Goal: Task Accomplishment & Management: Use online tool/utility

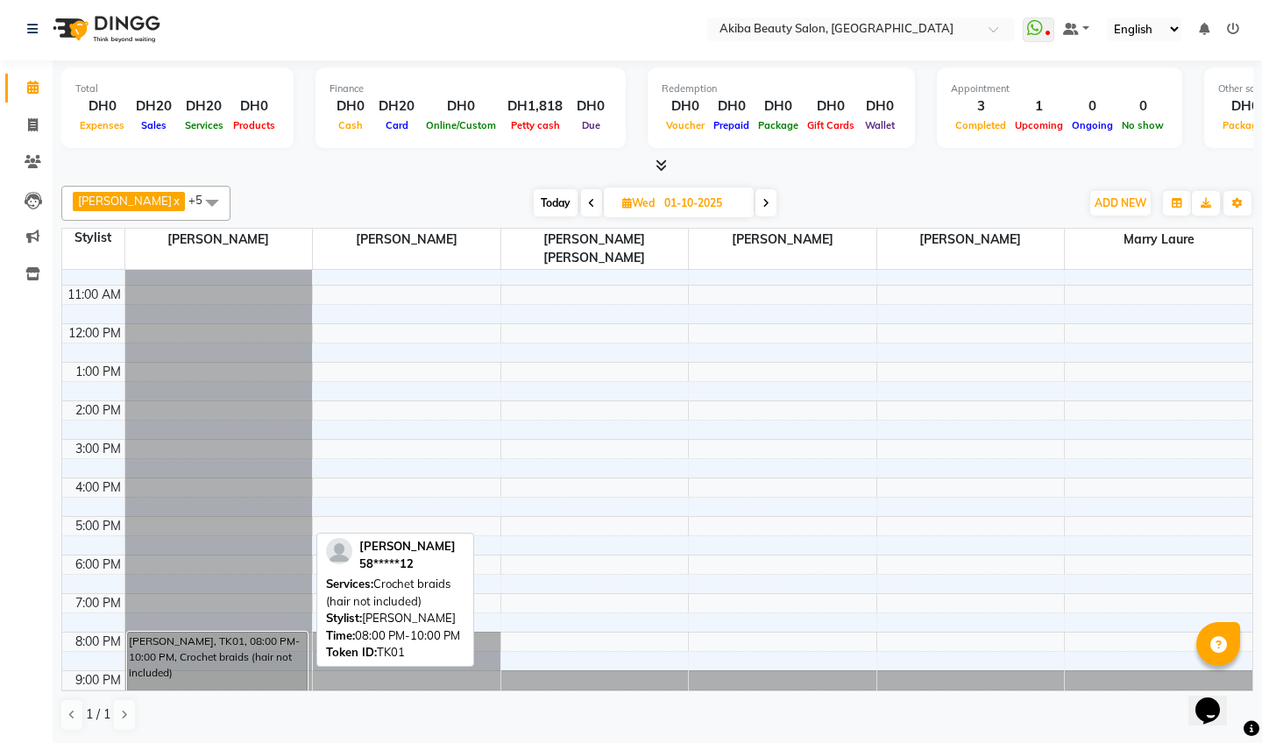
scroll to position [1, 0]
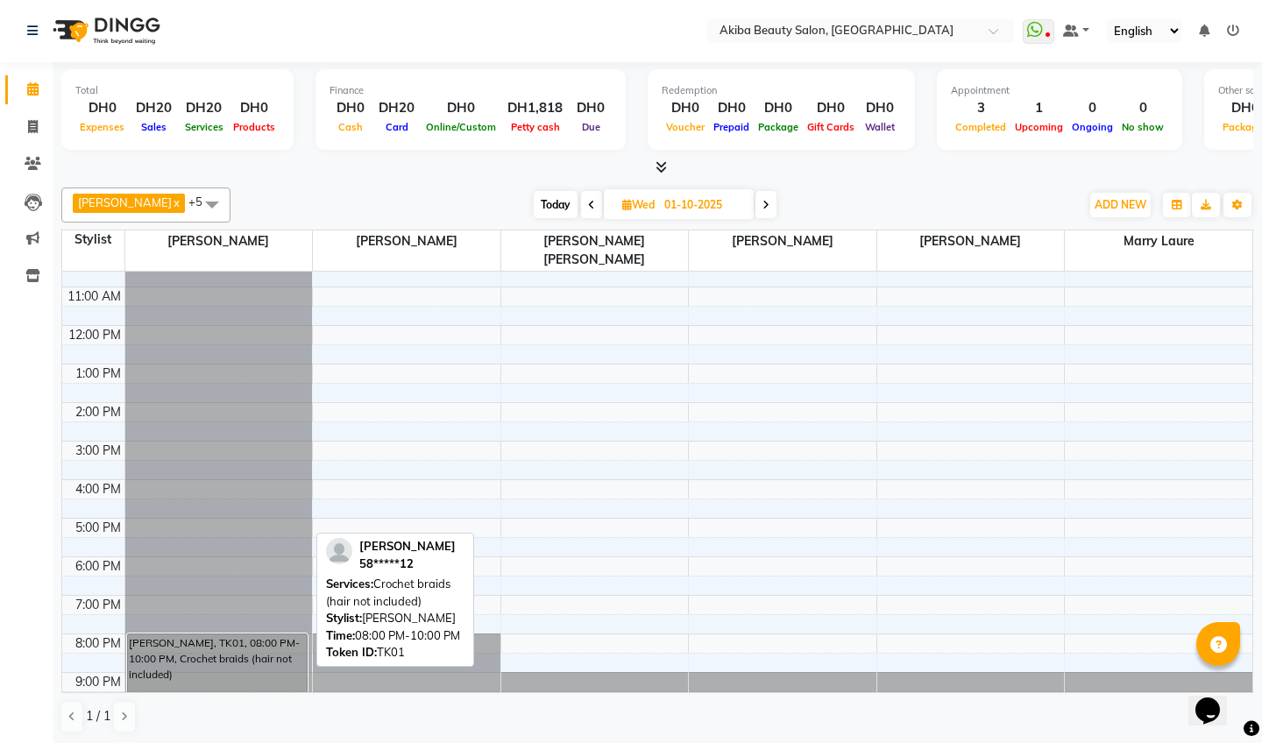
click at [262, 641] on div "[PERSON_NAME], TK01, 08:00 PM-10:00 PM, Crochet braids (hair not included)" at bounding box center [217, 671] width 179 height 74
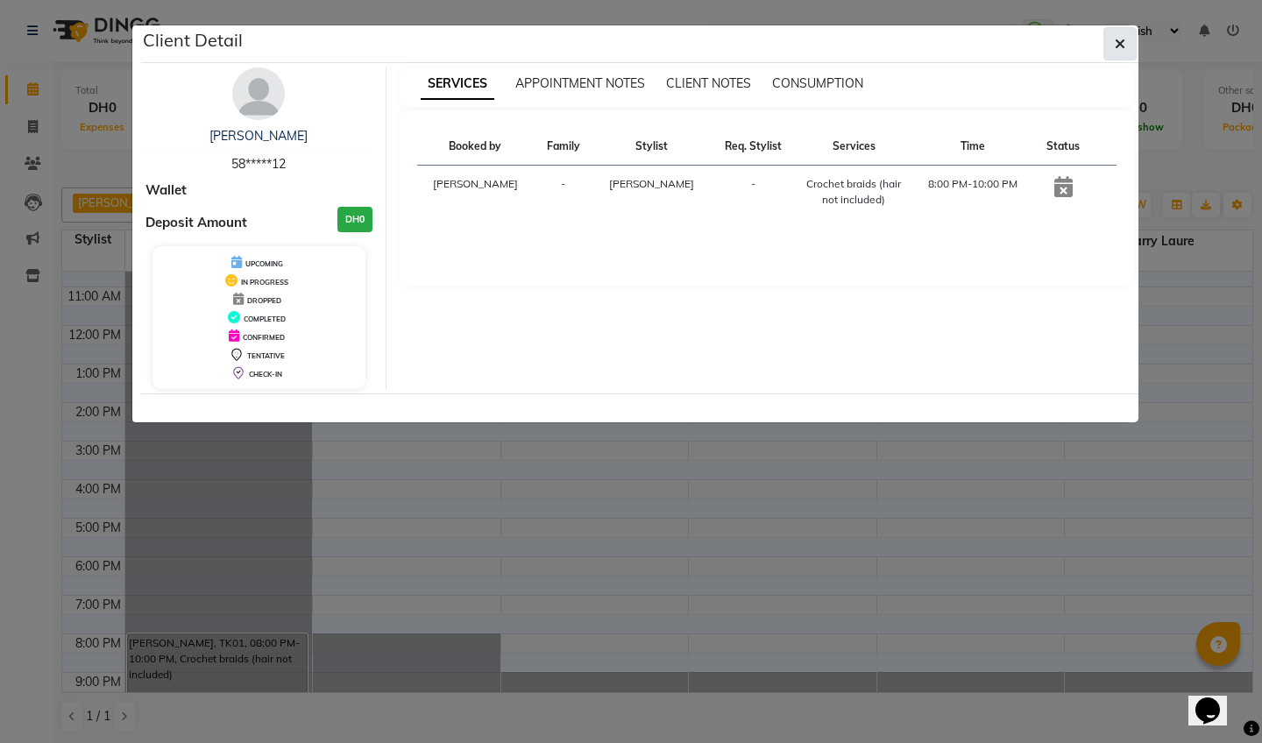
click at [1119, 50] on icon "button" at bounding box center [1120, 44] width 11 height 14
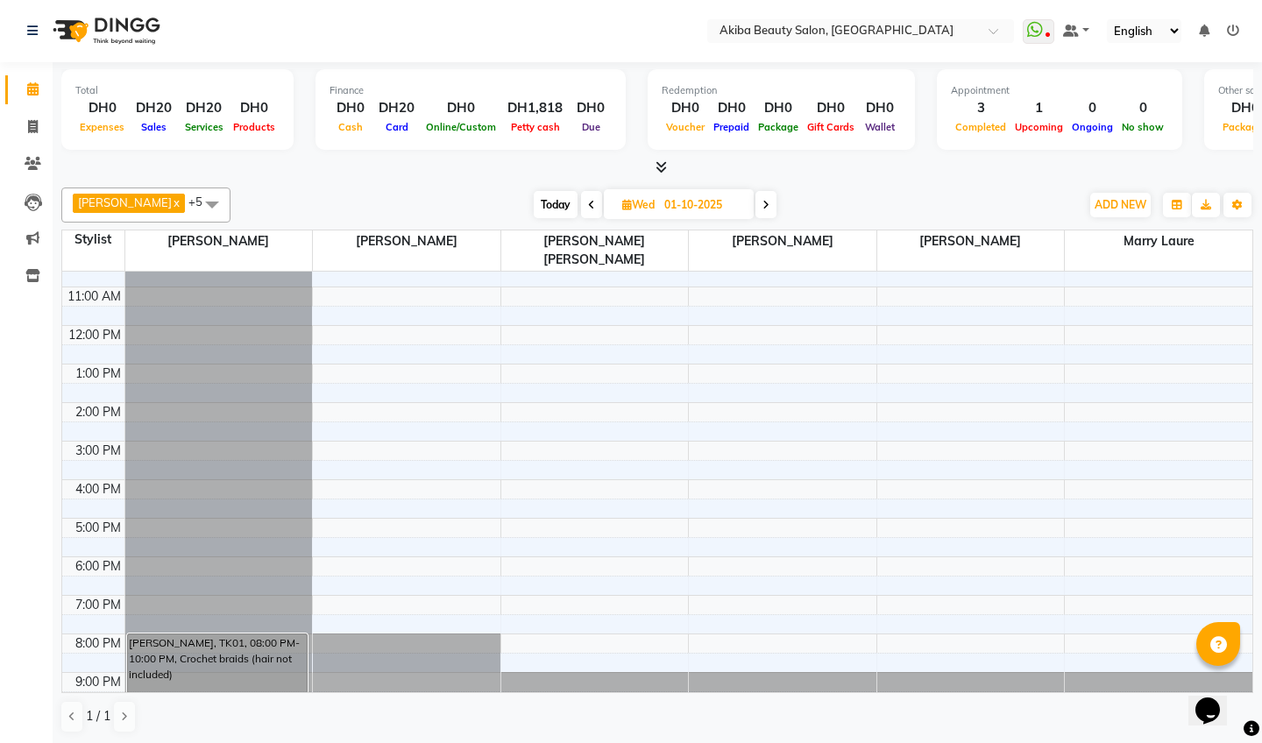
click at [769, 205] on icon at bounding box center [765, 205] width 7 height 11
type input "02-10-2025"
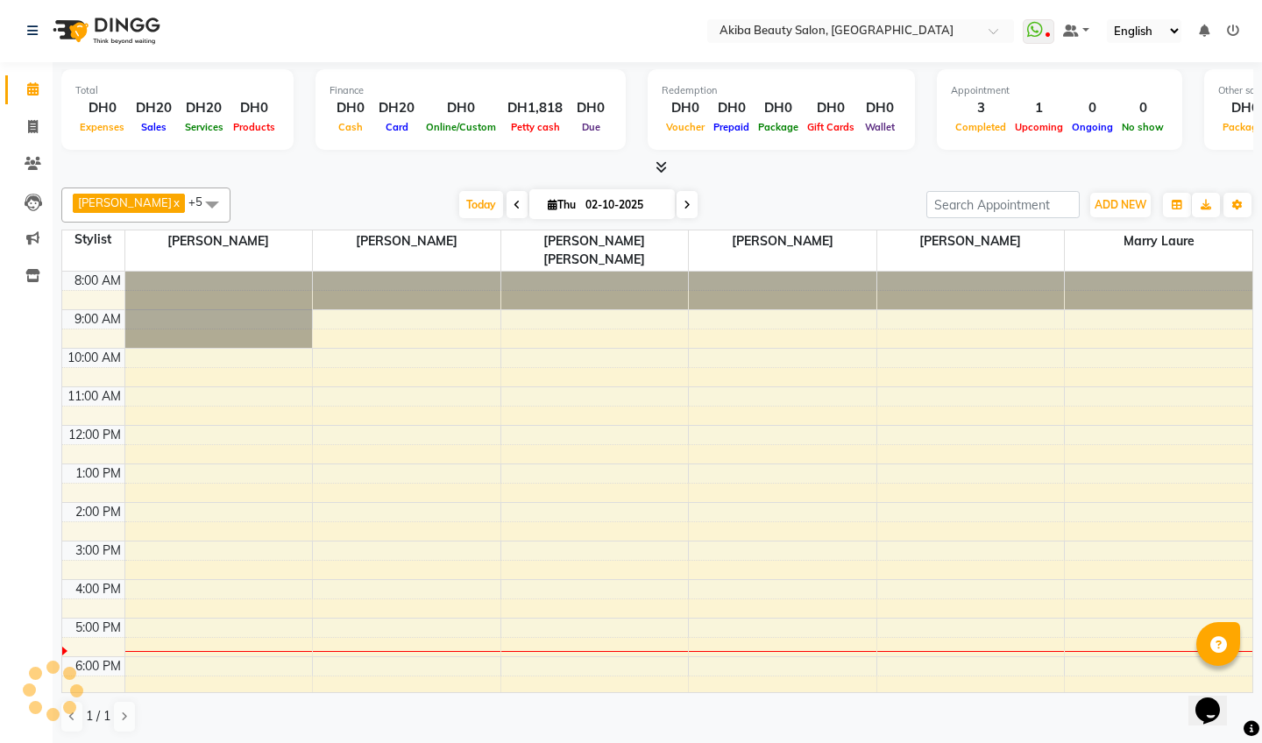
scroll to position [100, 0]
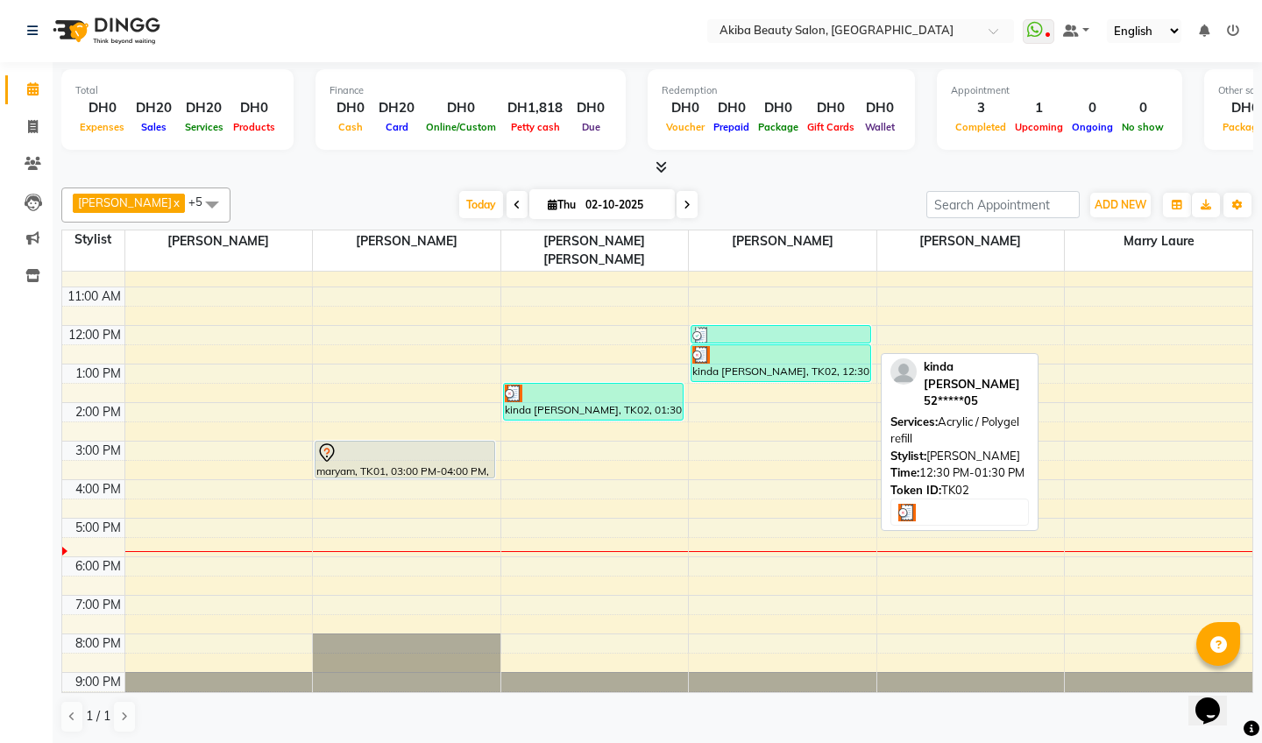
click at [850, 357] on div "kinda [PERSON_NAME], TK02, 12:30 PM-01:30 PM, Acrylic / Polygel refill" at bounding box center [780, 363] width 179 height 36
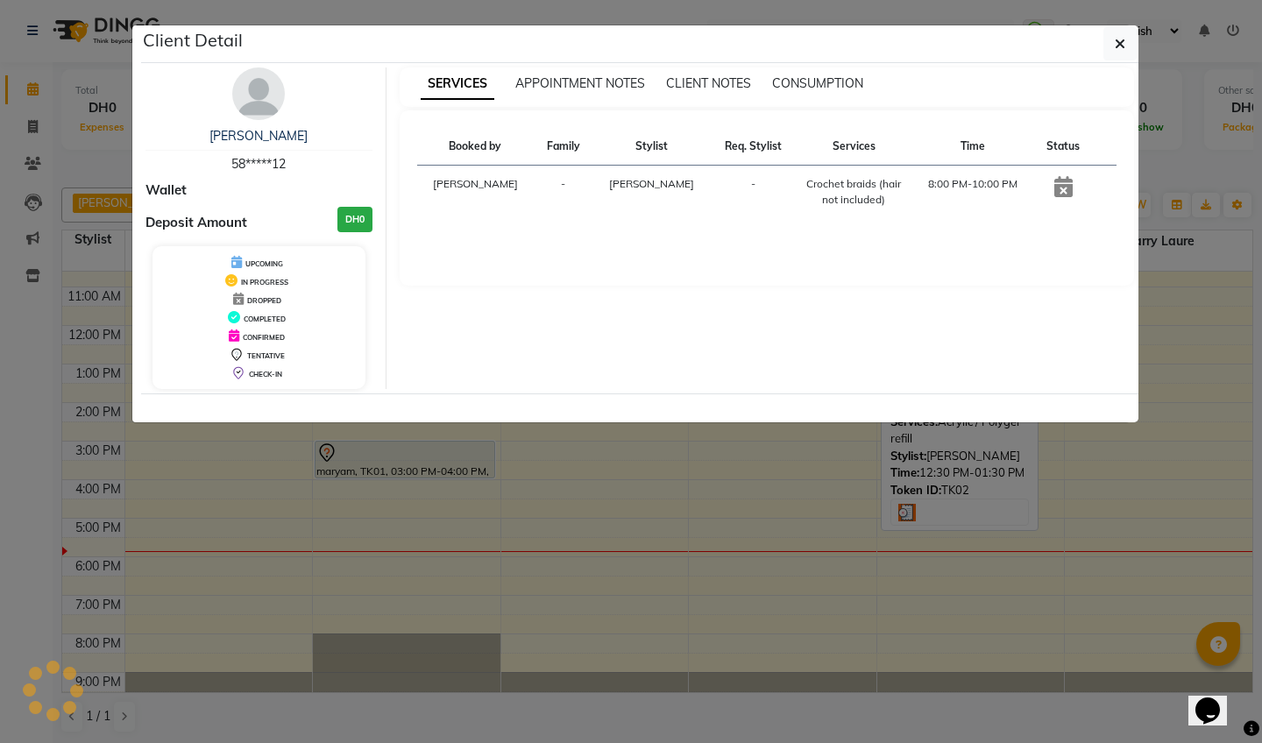
select select "3"
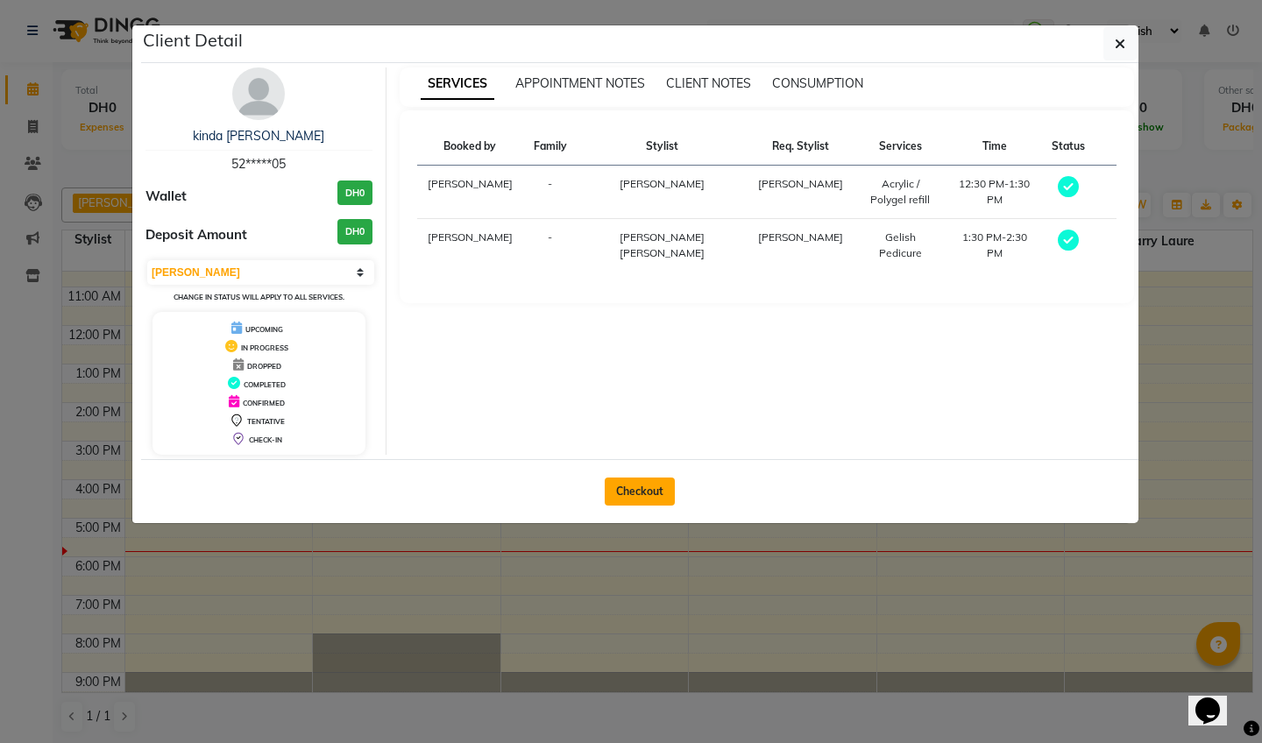
click at [658, 489] on button "Checkout" at bounding box center [640, 492] width 70 height 28
select select "service"
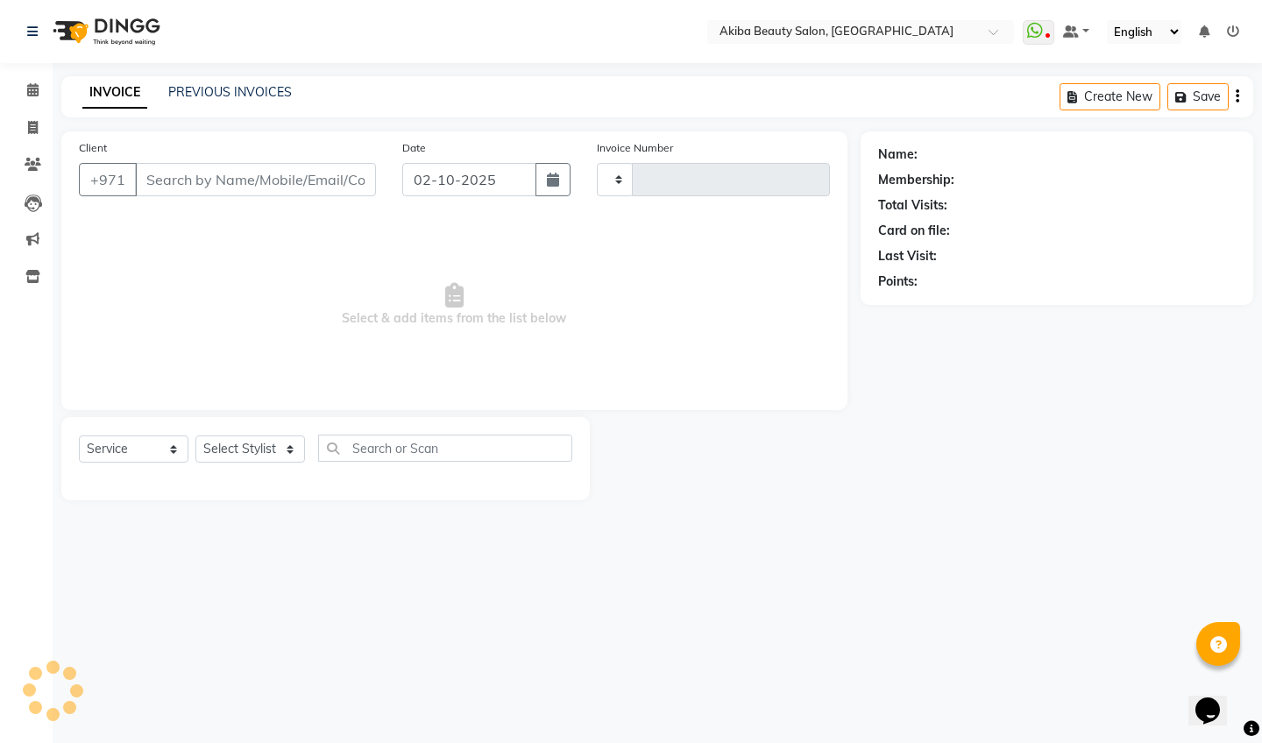
type input "0882"
select select "5567"
type input "52*****05"
select select "83207"
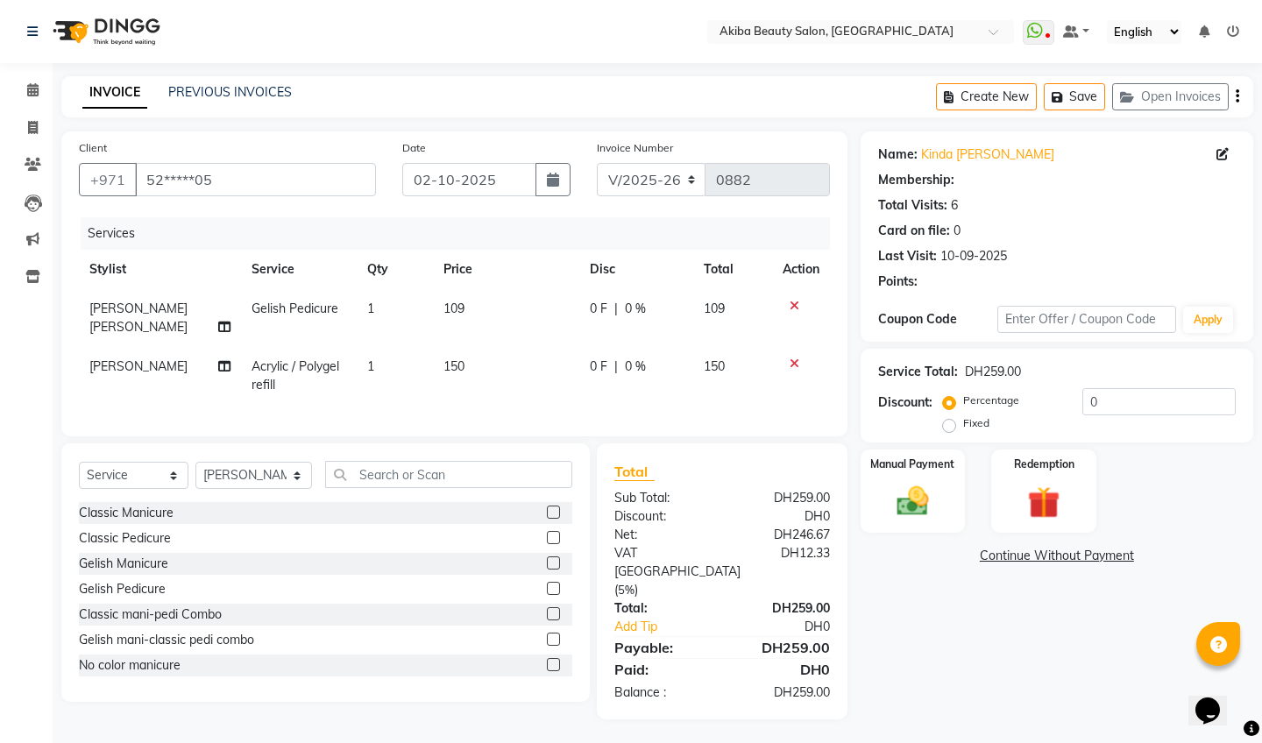
select select "1: Object"
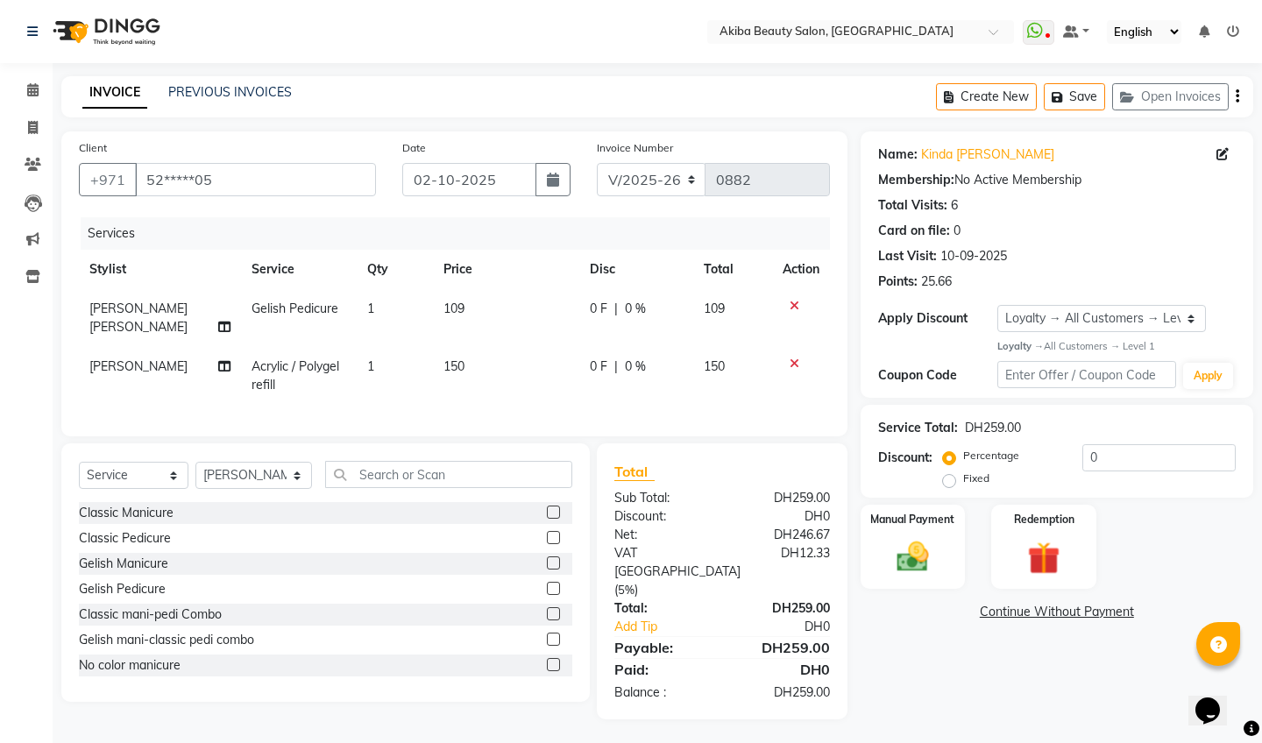
click at [468, 307] on td "109" at bounding box center [505, 318] width 145 height 58
select select "78499"
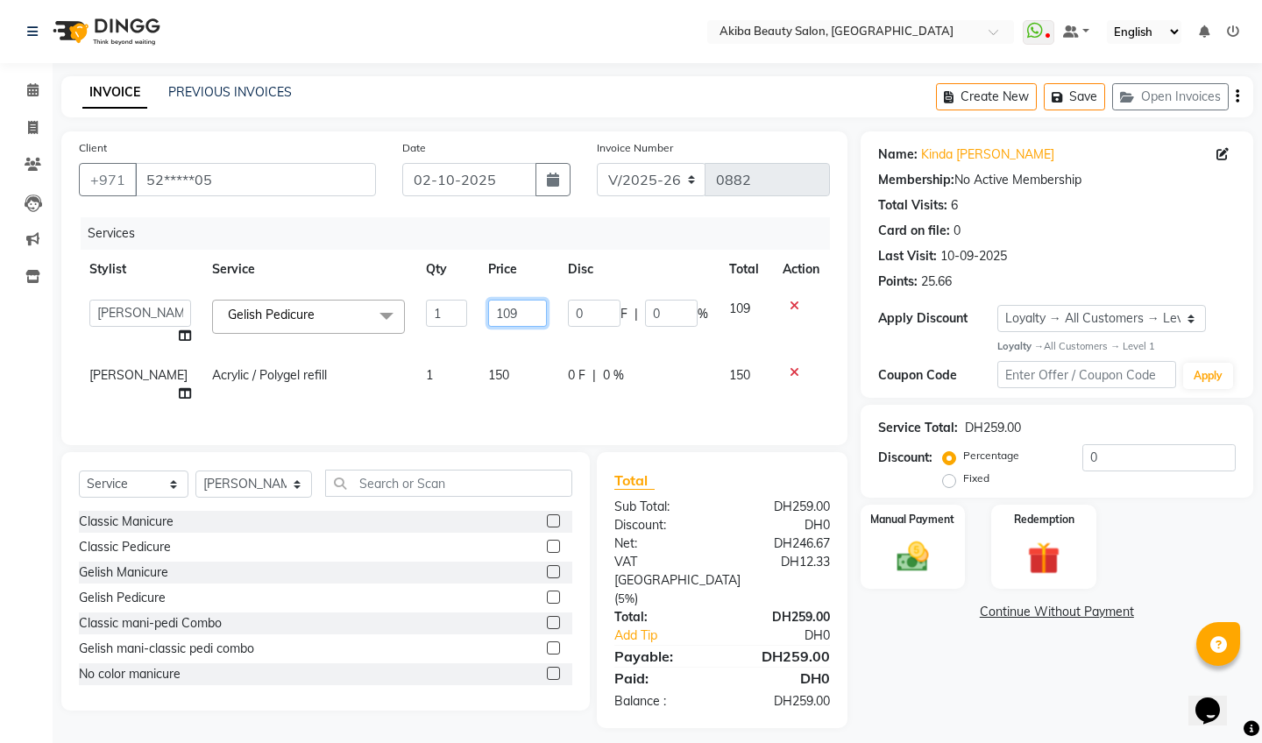
click at [514, 317] on input "109" at bounding box center [517, 313] width 59 height 27
type input "100"
click at [761, 646] on div "DH259.00" at bounding box center [782, 656] width 121 height 21
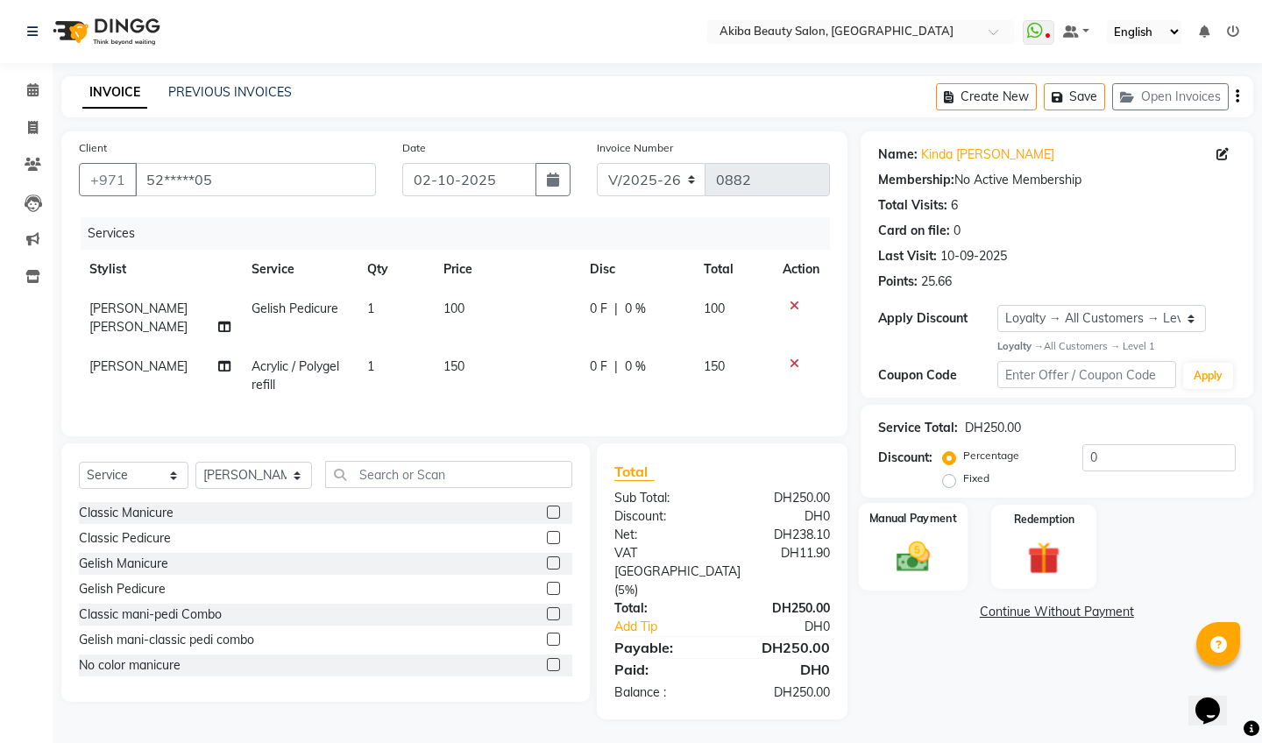
click at [917, 553] on img at bounding box center [912, 557] width 54 height 39
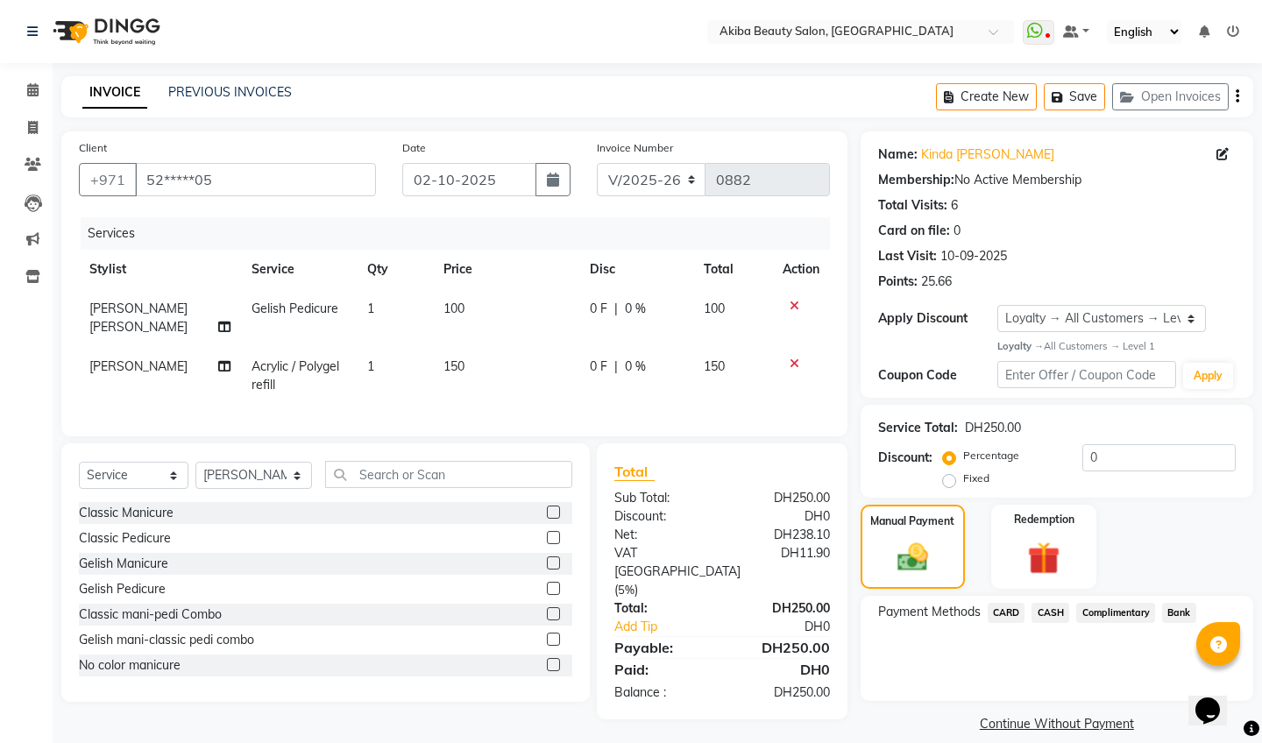
click at [1010, 609] on span "CARD" at bounding box center [1007, 613] width 38 height 20
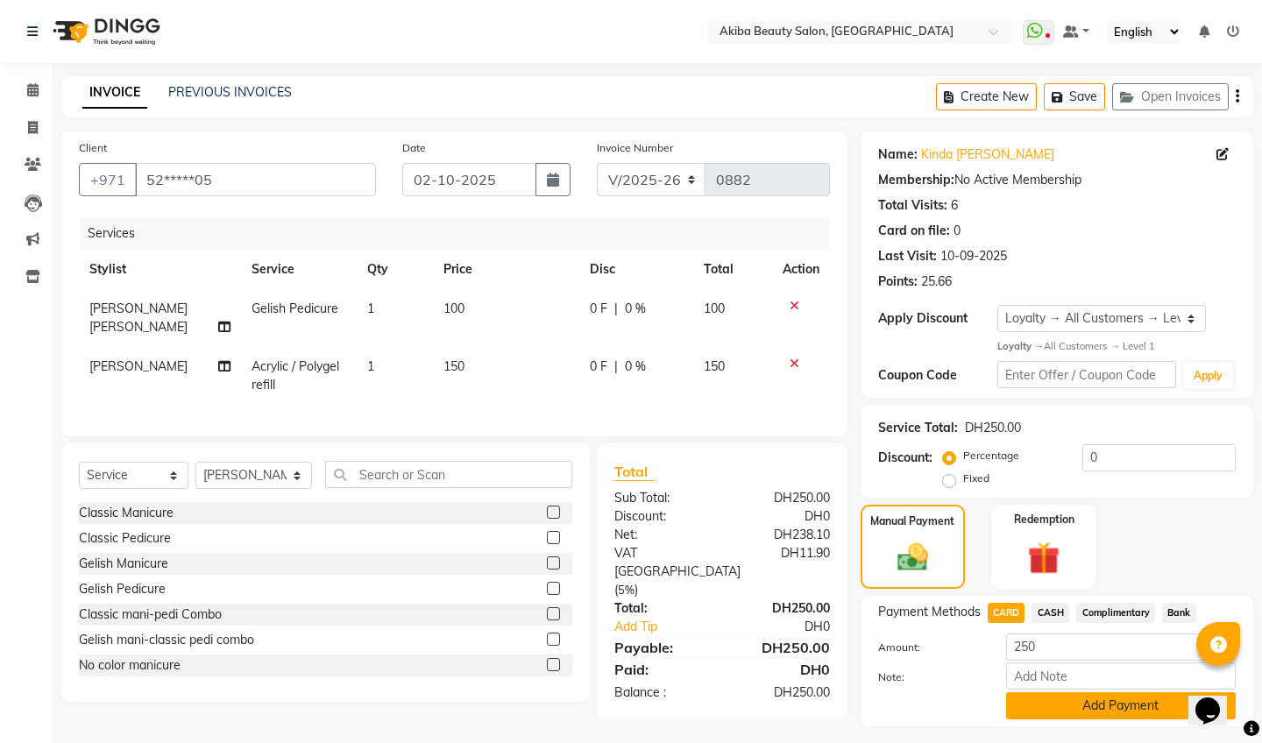
click at [1111, 704] on button "Add Payment" at bounding box center [1121, 705] width 230 height 27
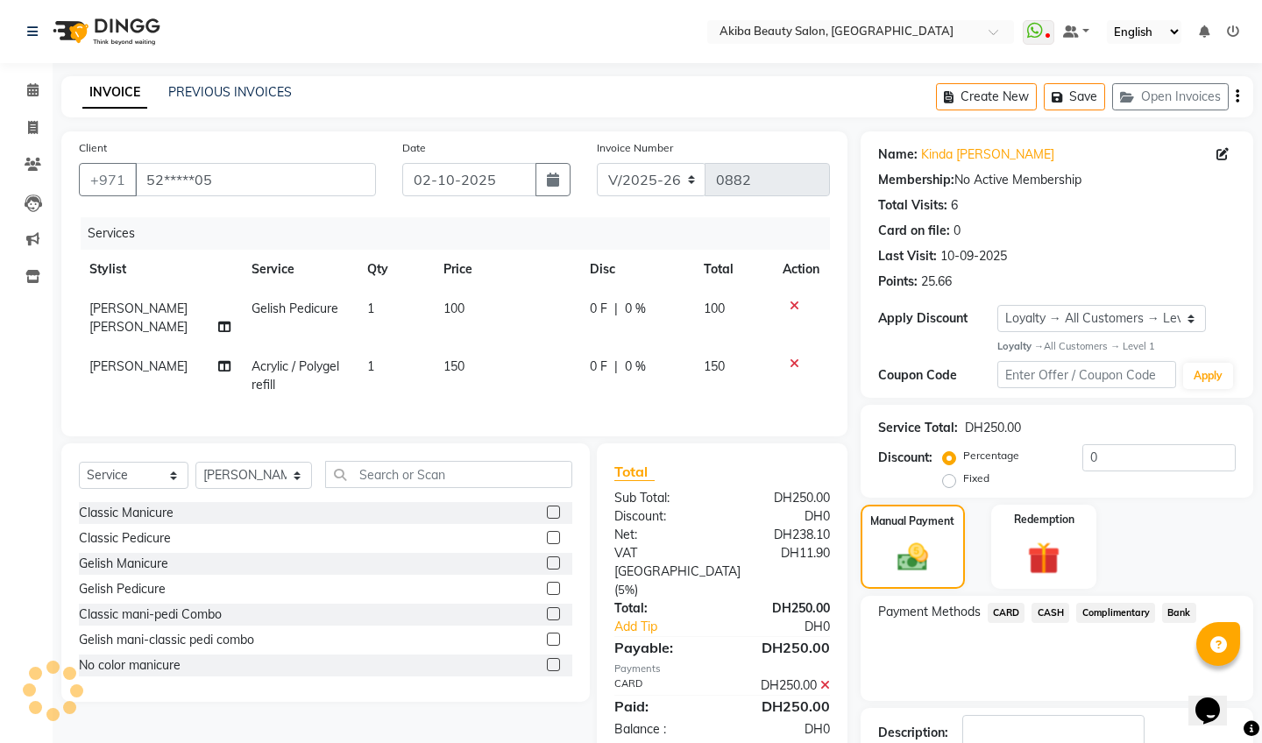
scroll to position [118, 0]
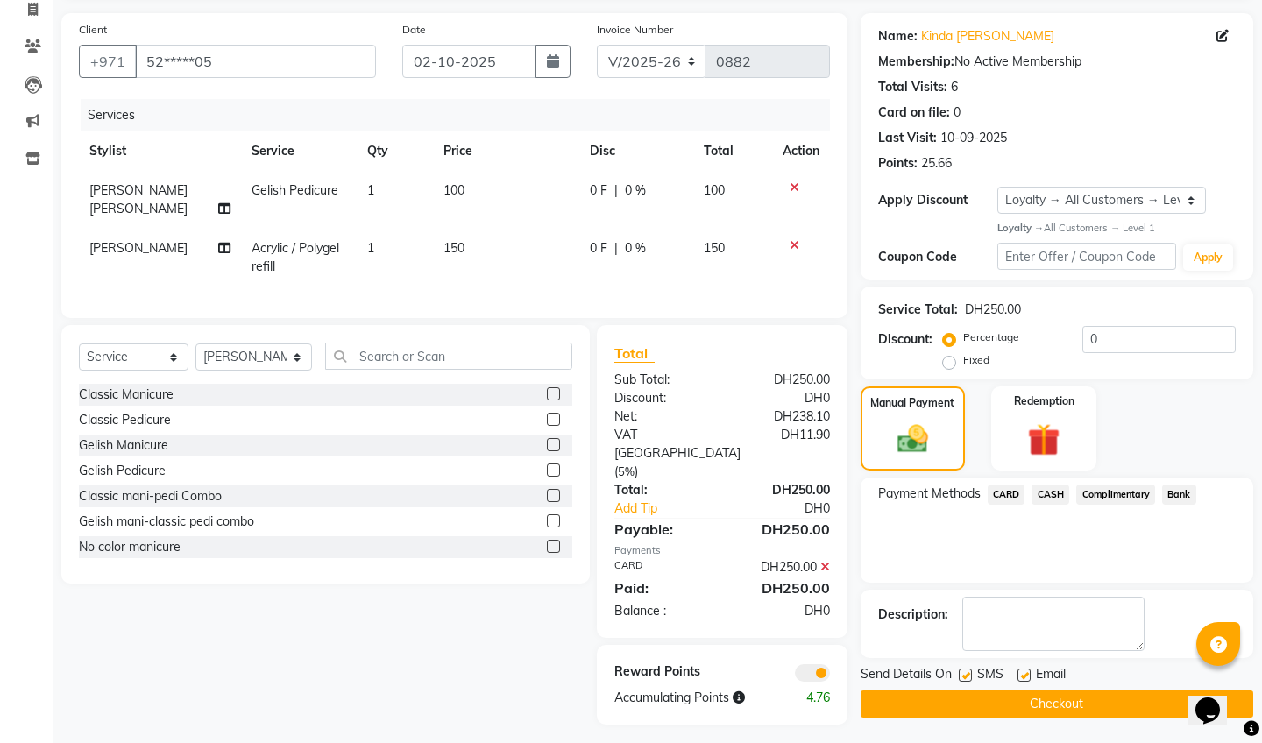
click at [1006, 492] on span "CARD" at bounding box center [1007, 495] width 38 height 20
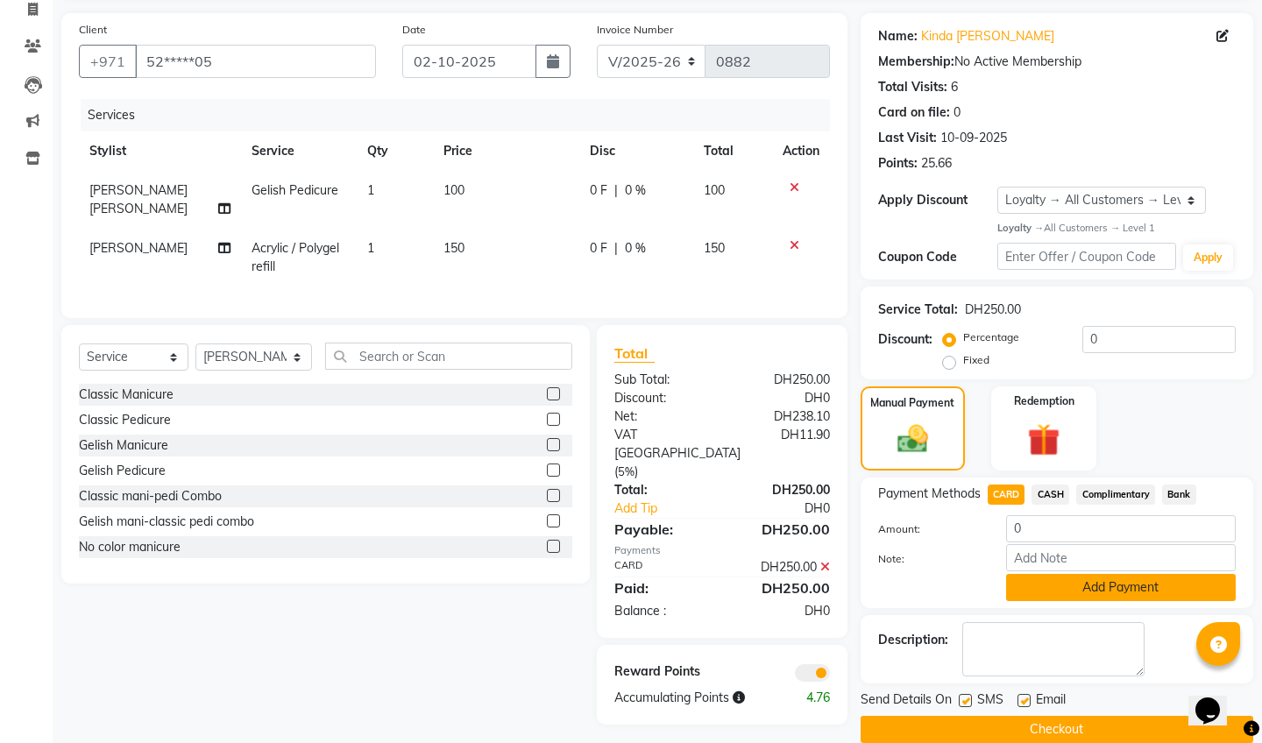
click at [1089, 592] on button "Add Payment" at bounding box center [1121, 587] width 230 height 27
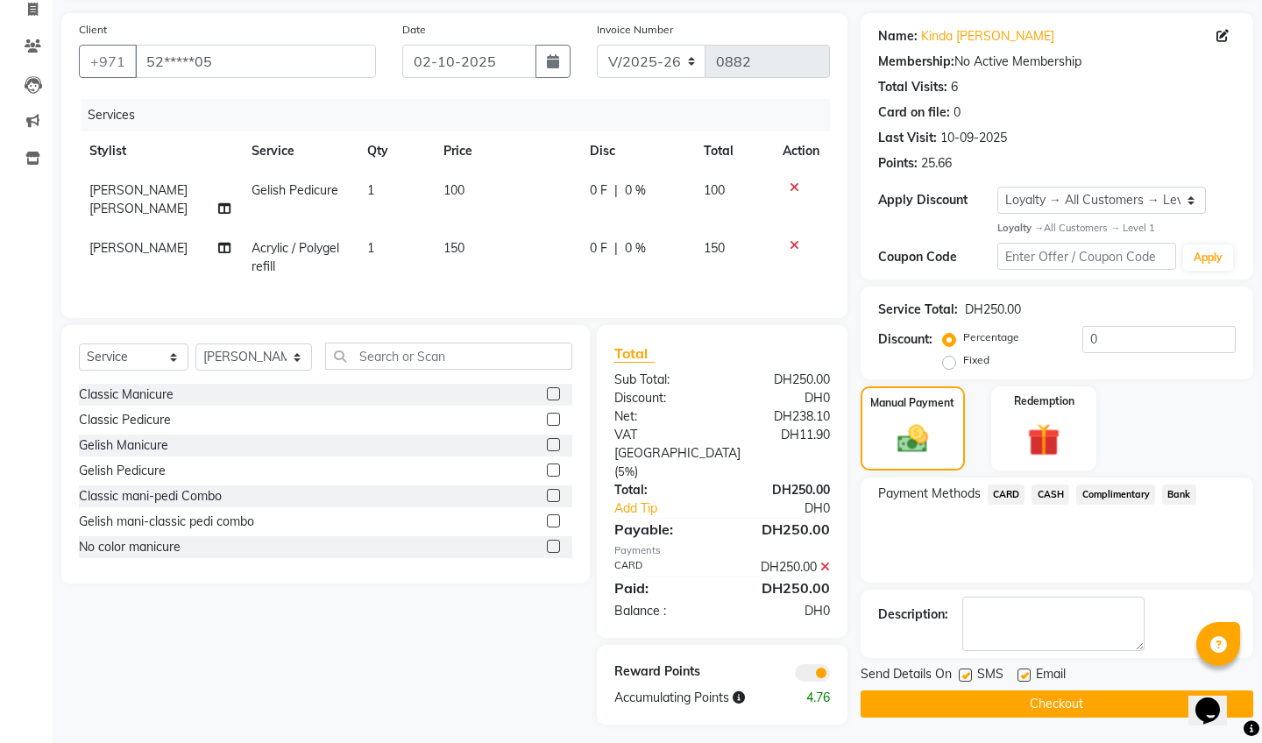
click at [1050, 706] on button "Checkout" at bounding box center [1057, 704] width 393 height 27
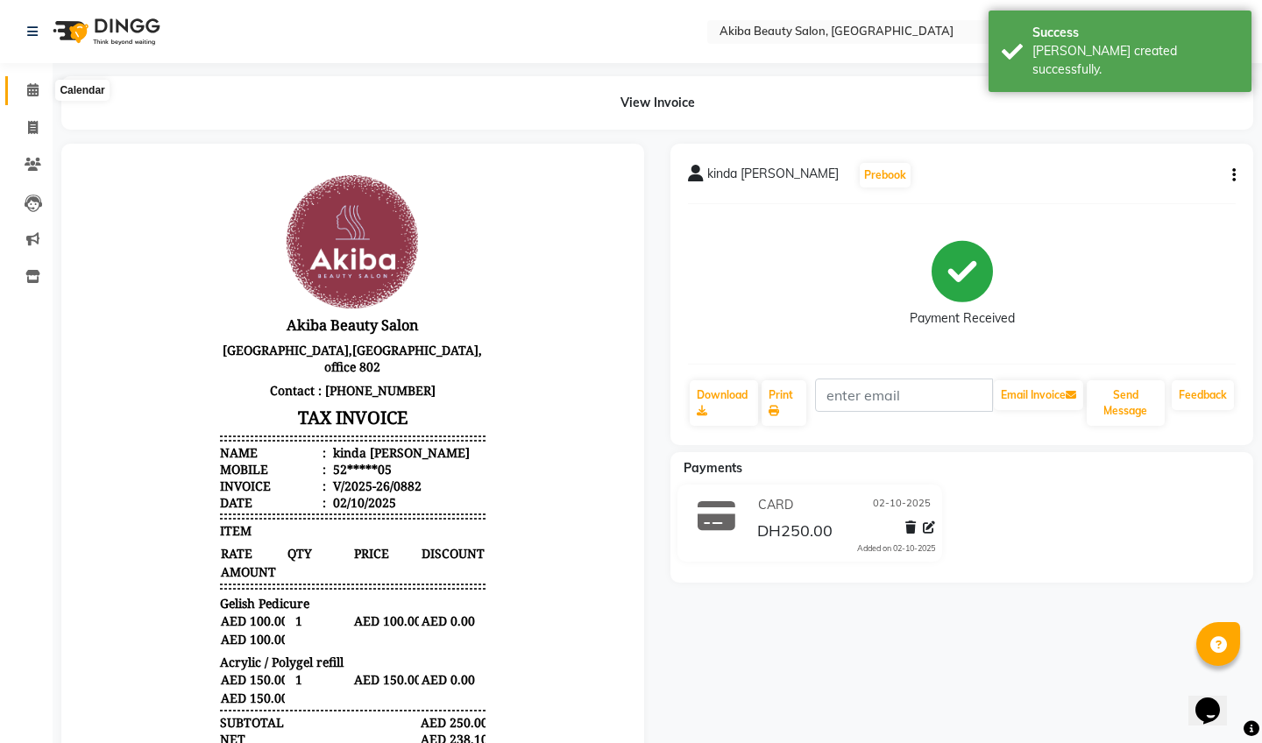
click at [35, 86] on icon at bounding box center [32, 89] width 11 height 13
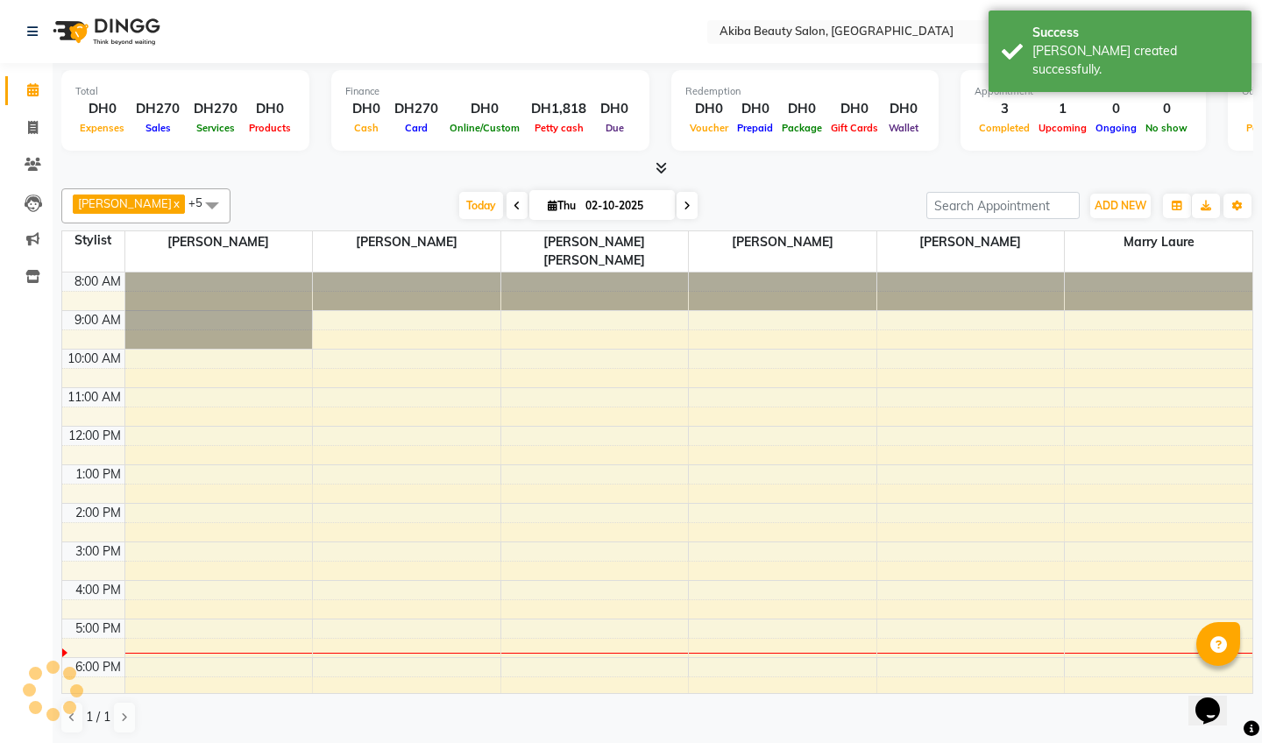
scroll to position [67, 0]
